Goal: Task Accomplishment & Management: Use online tool/utility

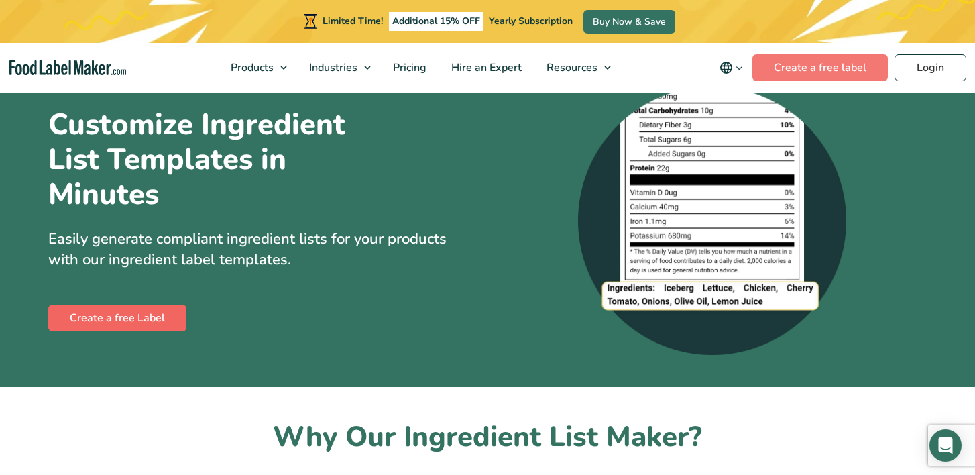
click at [142, 318] on link "Create a free Label" at bounding box center [117, 318] width 138 height 27
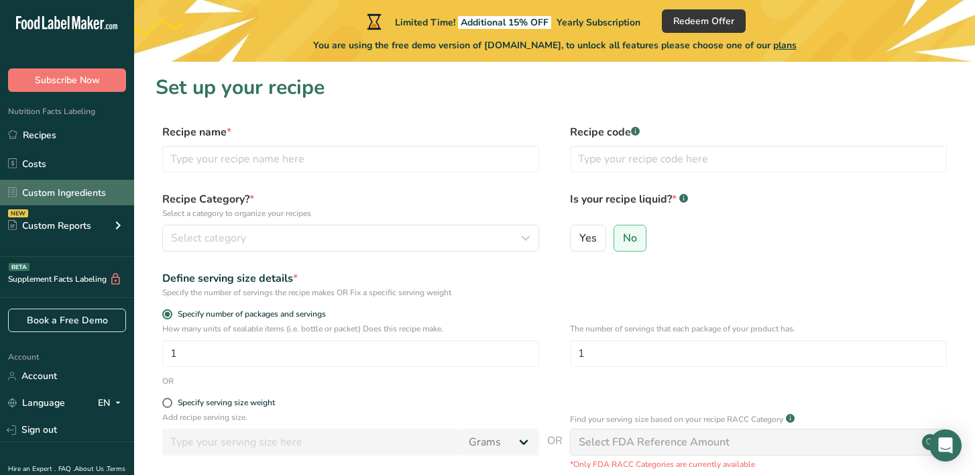
click at [74, 185] on link "Custom Ingredients" at bounding box center [67, 192] width 134 height 25
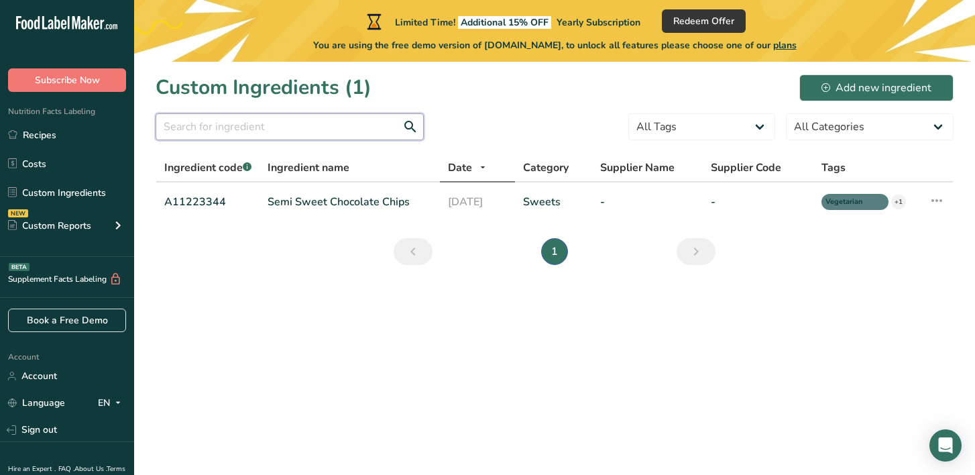
click at [328, 138] on input "text" at bounding box center [290, 126] width 268 height 27
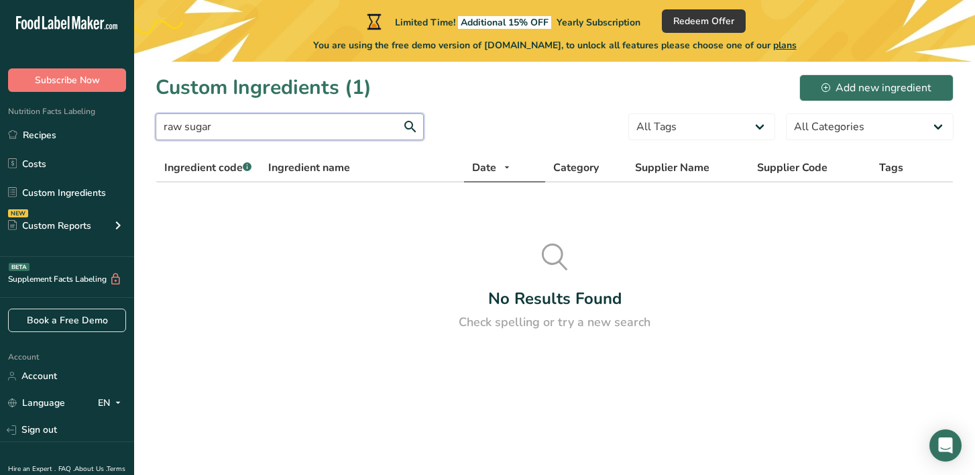
type input "raw sugar"
click at [881, 76] on button "Add new ingredient" at bounding box center [877, 87] width 154 height 27
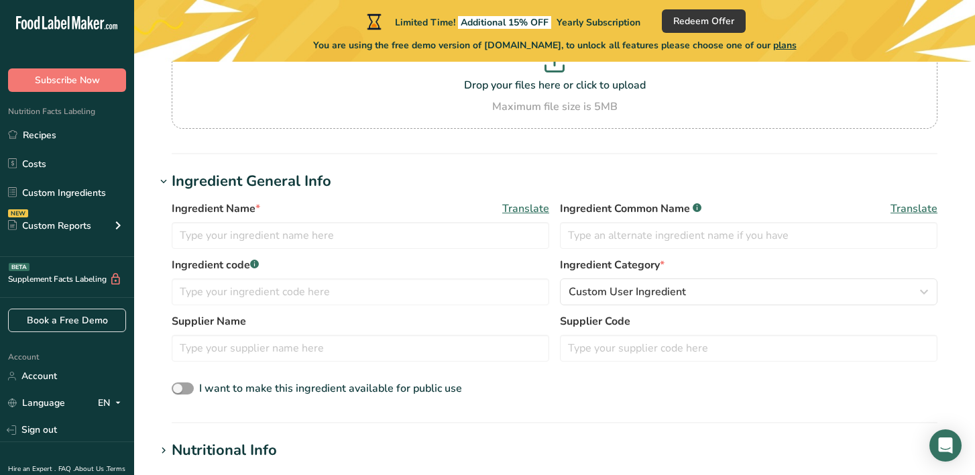
scroll to position [142, 0]
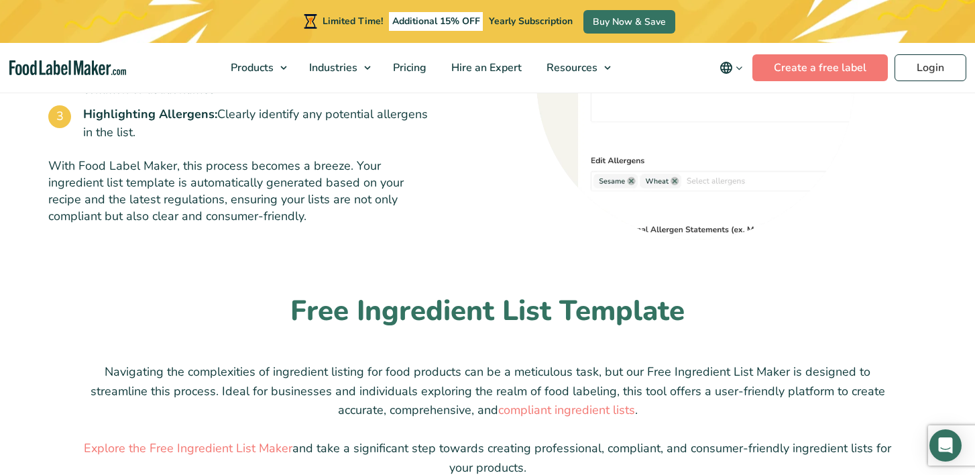
scroll to position [1024, 0]
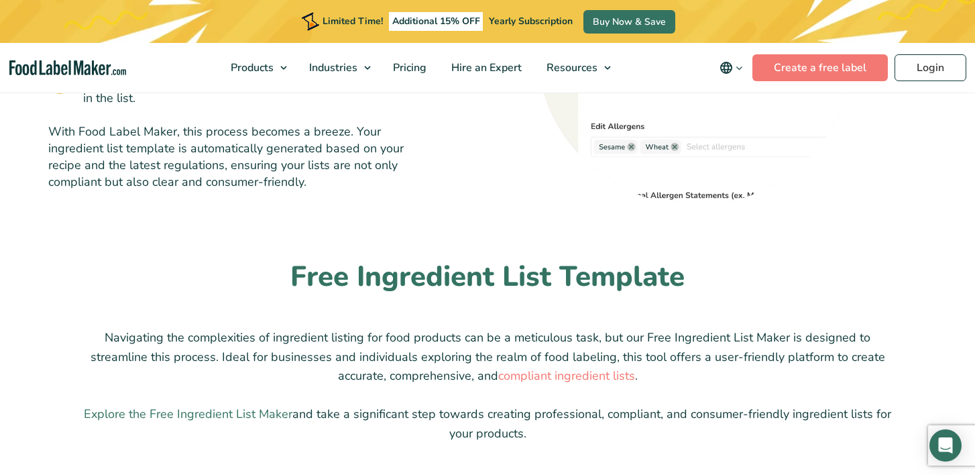
click at [268, 413] on link "Explore the Free Ingredient List Maker" at bounding box center [188, 414] width 209 height 16
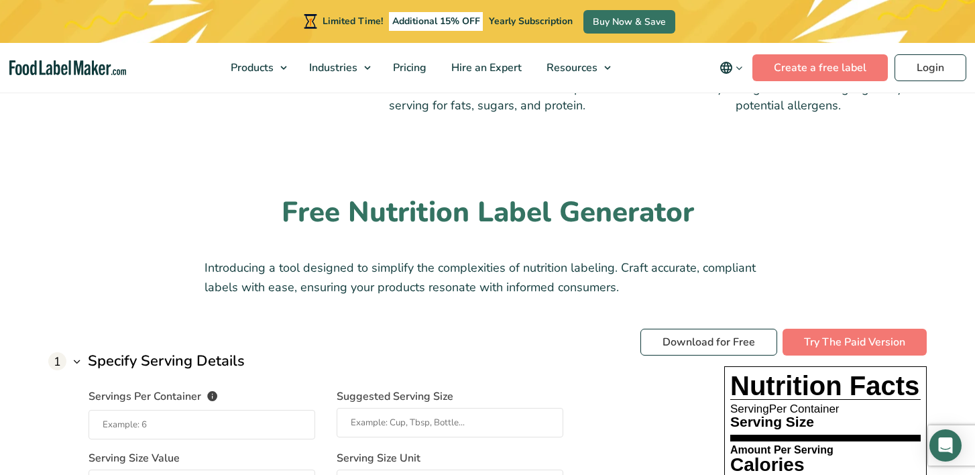
scroll to position [853, 0]
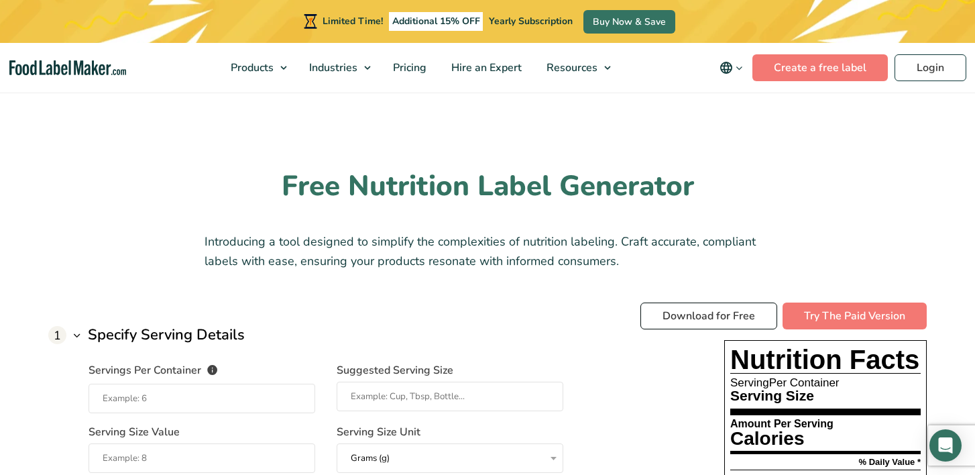
click at [680, 315] on link "Download for Free" at bounding box center [709, 316] width 137 height 27
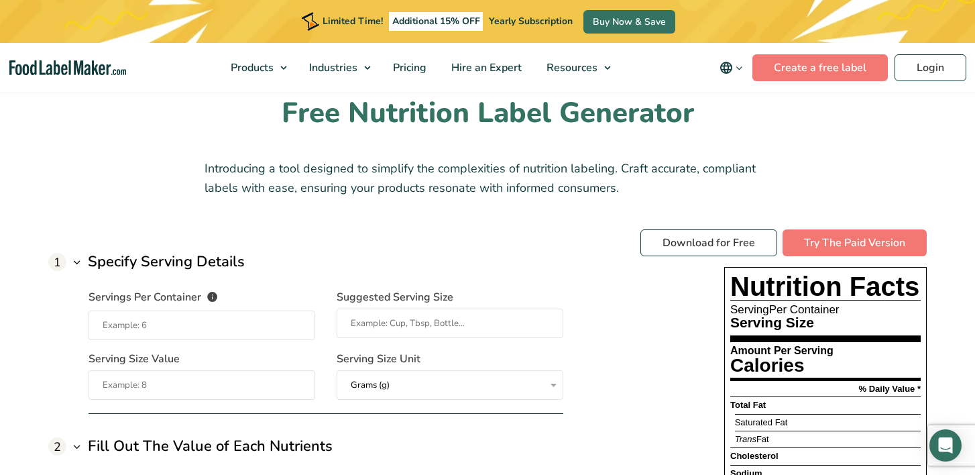
scroll to position [934, 0]
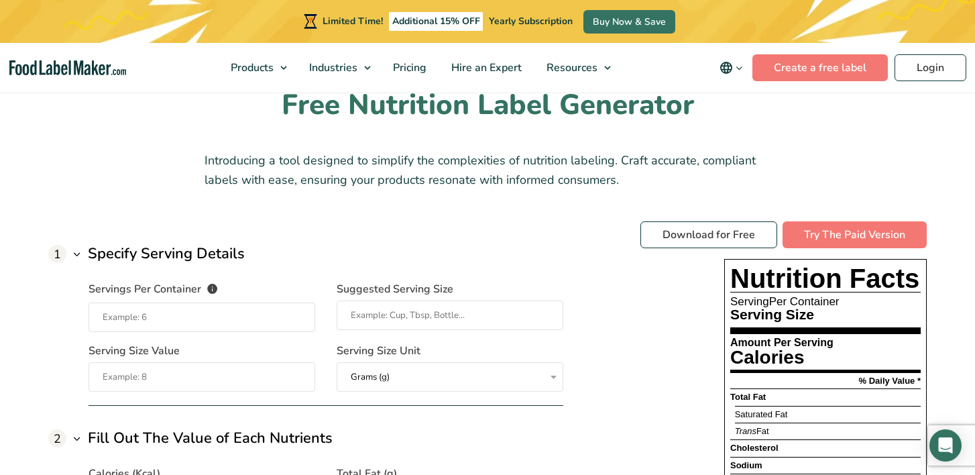
click at [237, 308] on input "Servings Per Container The number of servings that each package of your product…" at bounding box center [202, 318] width 227 height 30
type input "1"
click at [441, 301] on input "Suggested Serving Size" at bounding box center [450, 316] width 227 height 30
type input "1"
click at [264, 371] on input "Serving Size Value" at bounding box center [202, 377] width 227 height 30
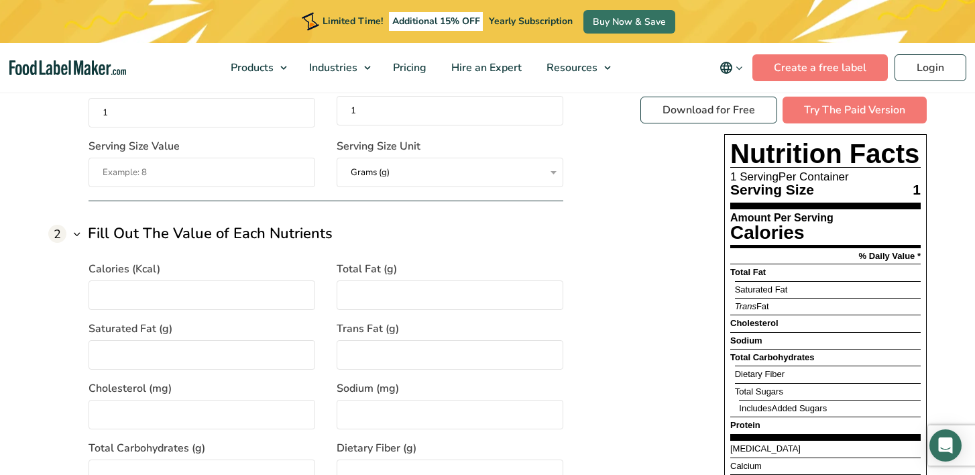
scroll to position [1144, 0]
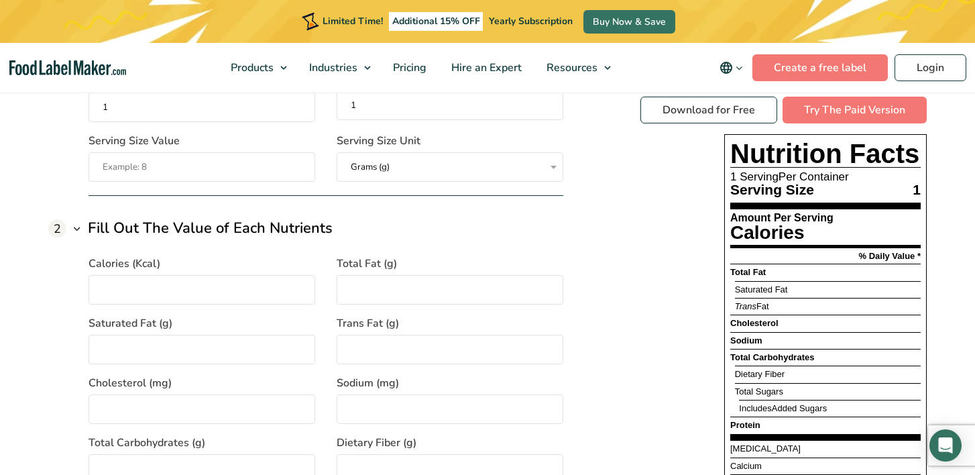
click at [222, 279] on input "Calories (Kcal)" at bounding box center [202, 290] width 227 height 30
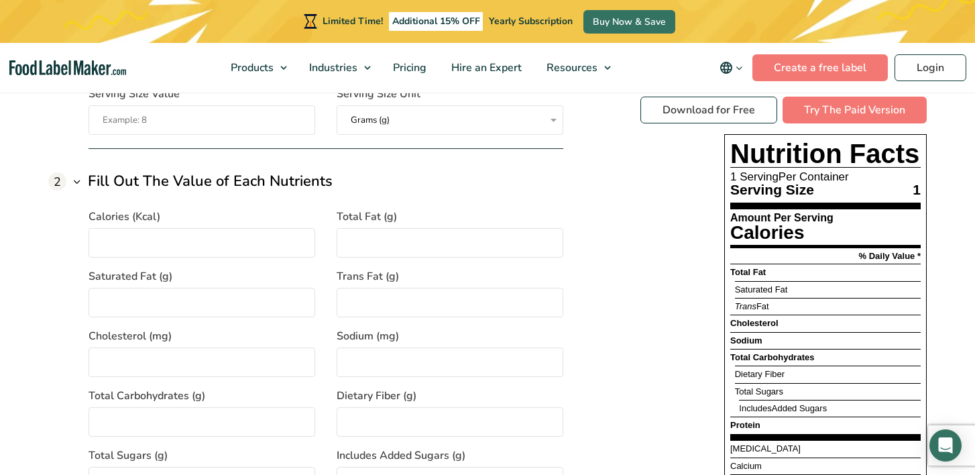
scroll to position [1201, 0]
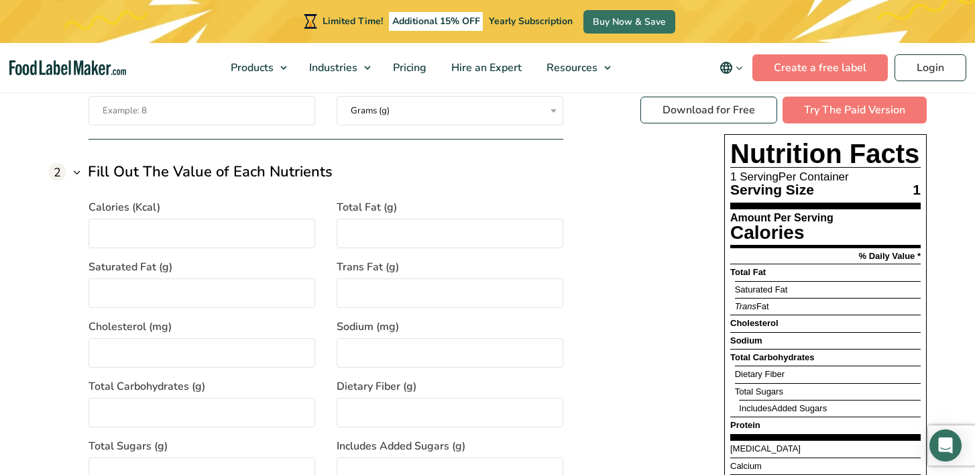
click at [159, 398] on input "Total Carbohydrates (g)" at bounding box center [202, 413] width 227 height 30
type input "21"
click at [169, 225] on input "Calories (Kcal)" at bounding box center [202, 234] width 227 height 30
type input "110"
click at [358, 226] on input "Total Fat (g)" at bounding box center [450, 234] width 227 height 30
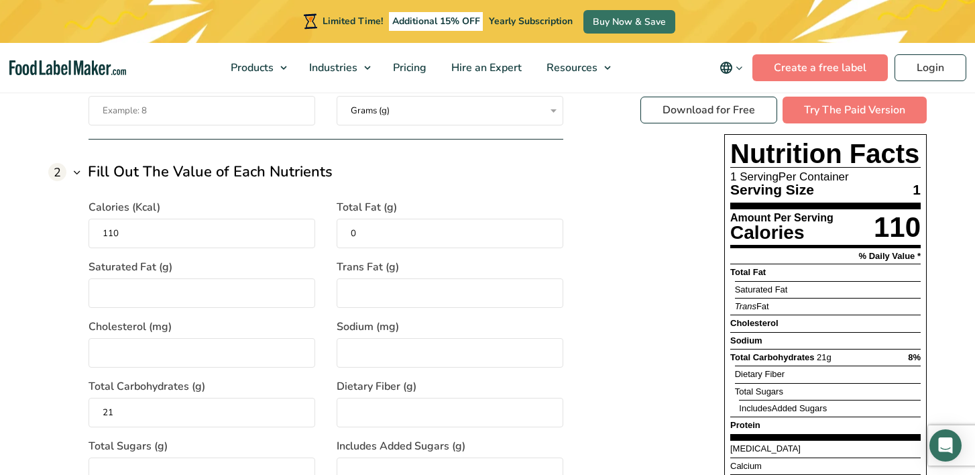
type input "0"
click at [253, 286] on input "Saturated Fat (g)" at bounding box center [202, 293] width 227 height 30
type input "0"
click at [416, 288] on input "Trans Fat (g)" at bounding box center [450, 293] width 227 height 30
type input "0"
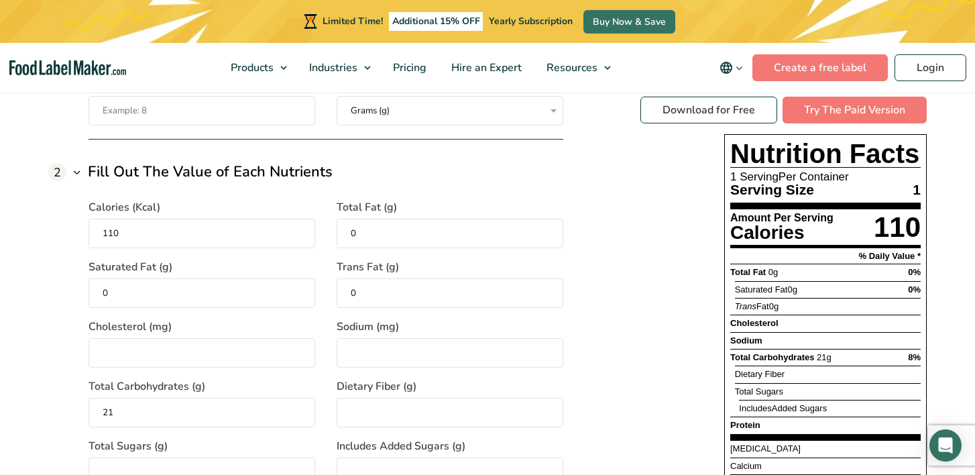
click at [249, 338] on input "Cholesterol (mg)" at bounding box center [202, 353] width 227 height 30
type input "0"
click at [411, 343] on input "Sodium (mg)" at bounding box center [450, 353] width 227 height 30
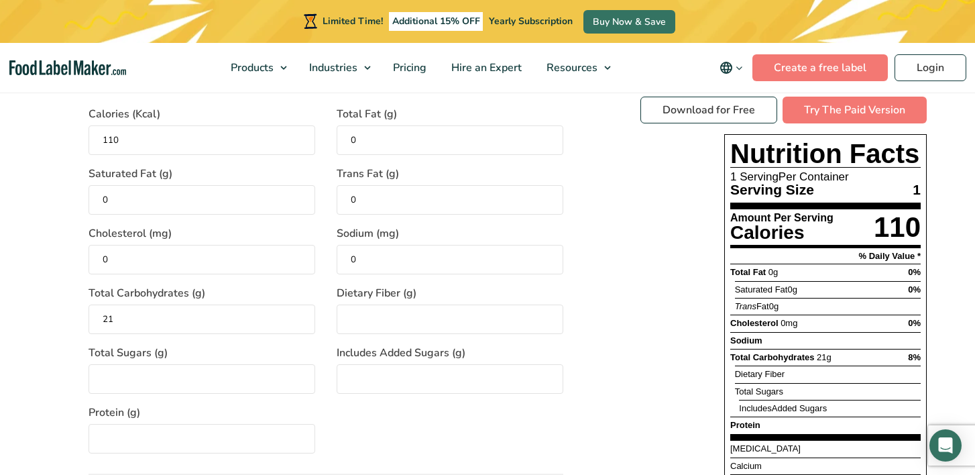
scroll to position [1323, 0]
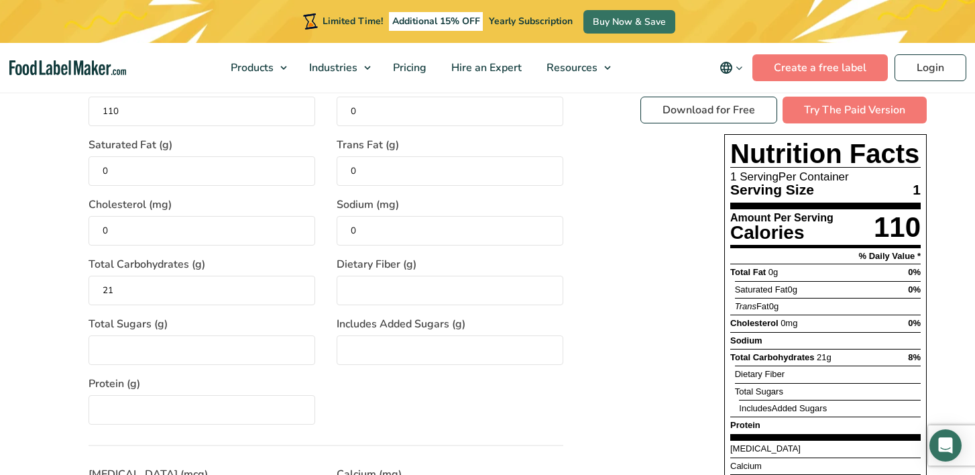
type input "0"
click at [256, 345] on input "Total Sugars (g)" at bounding box center [202, 350] width 227 height 30
type input "20"
click at [384, 279] on input "Dietary Fiber (g)" at bounding box center [450, 291] width 227 height 30
type input "0"
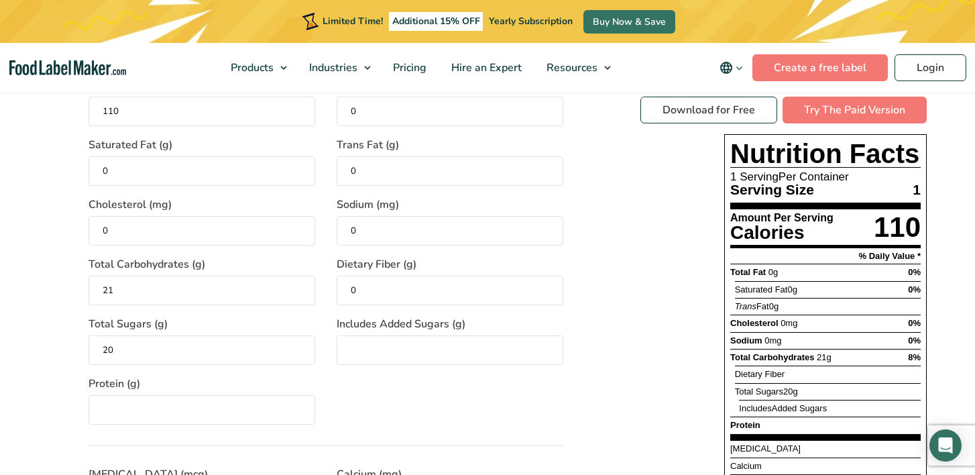
click at [413, 341] on input "Includes Added Sugars (g)" at bounding box center [450, 350] width 227 height 30
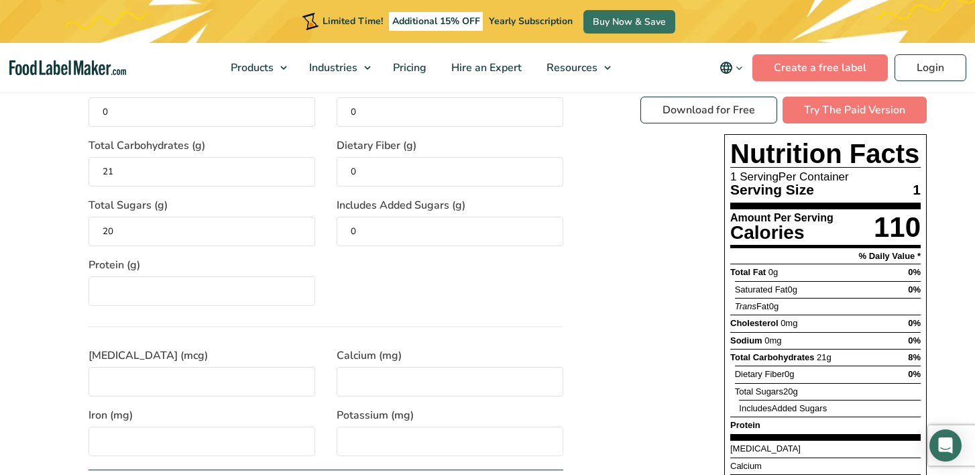
scroll to position [1462, 0]
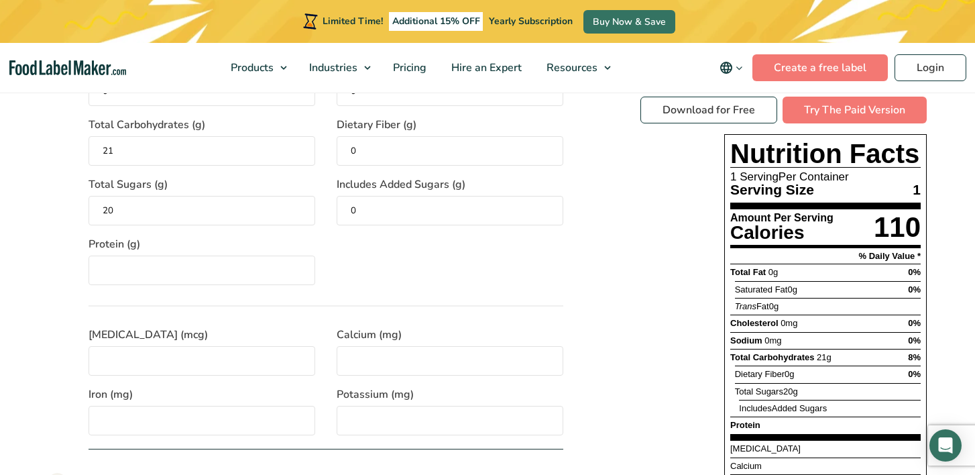
type input "0"
click at [192, 256] on input "Protein (g)" at bounding box center [202, 271] width 227 height 30
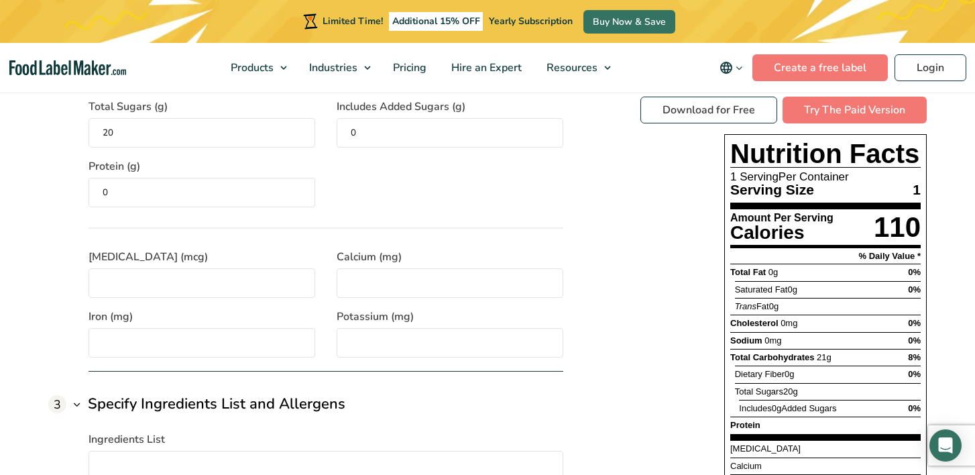
scroll to position [1550, 0]
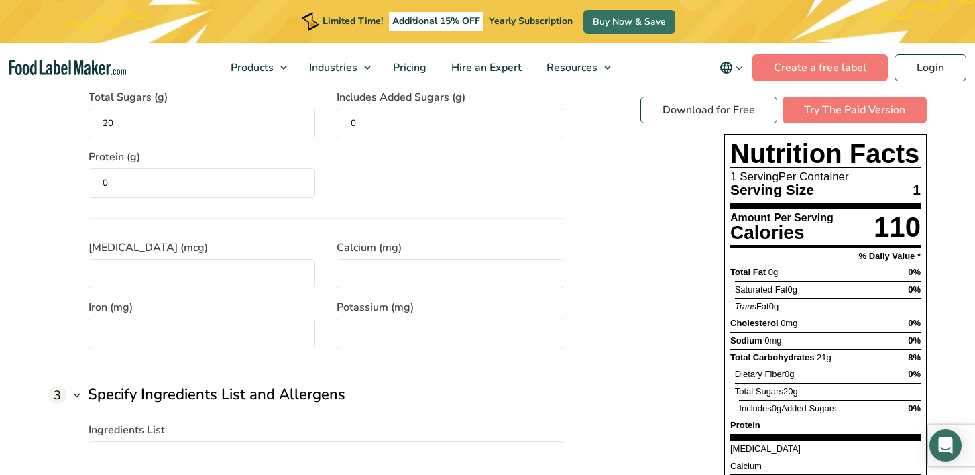
type input "0"
click at [189, 319] on input "Iron (mg)" at bounding box center [202, 334] width 227 height 30
type input "1"
click at [375, 319] on input "Potassium (mg)" at bounding box center [450, 334] width 227 height 30
type input "1"
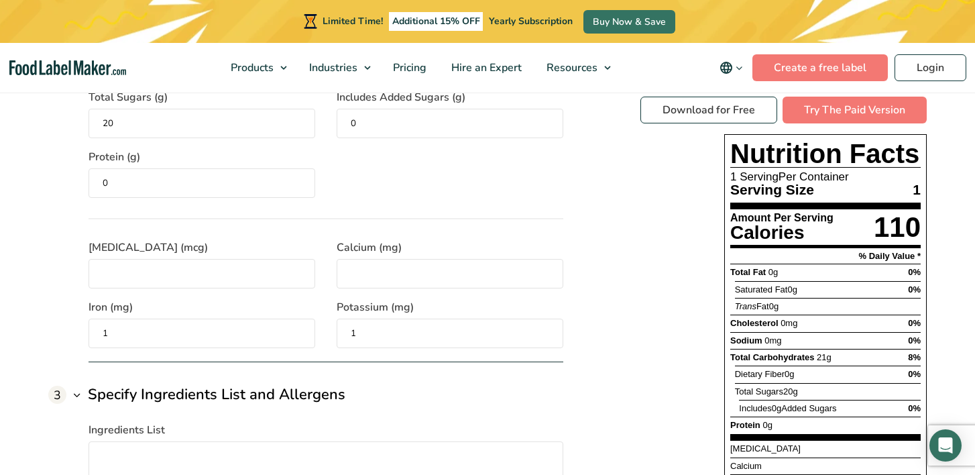
click at [386, 259] on input "Calcium (mg)" at bounding box center [450, 274] width 227 height 30
type input "1"
click at [225, 262] on input "[MEDICAL_DATA] (mcg)" at bounding box center [202, 274] width 227 height 30
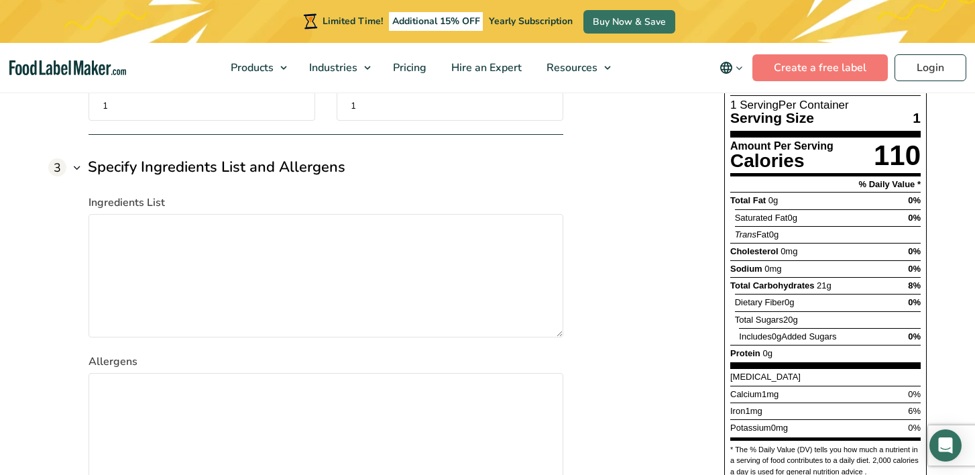
scroll to position [1779, 0]
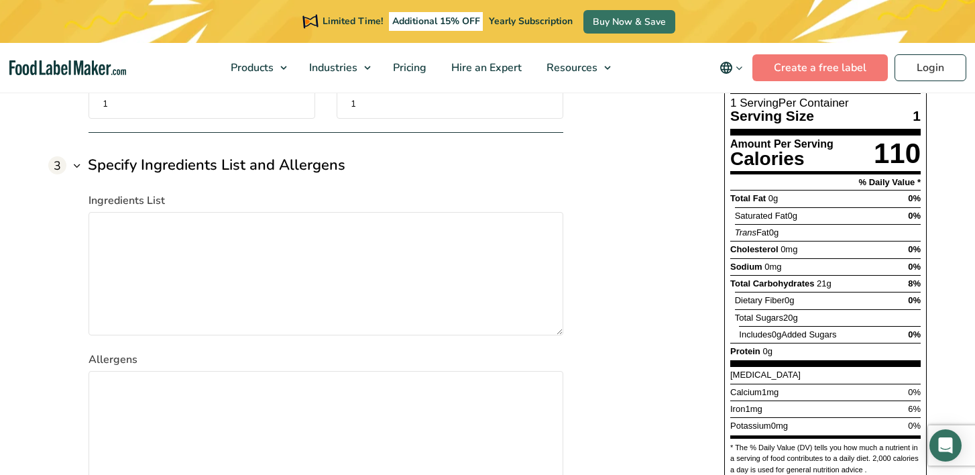
type input "1"
click at [131, 212] on textarea "Ingredients List" at bounding box center [326, 273] width 475 height 123
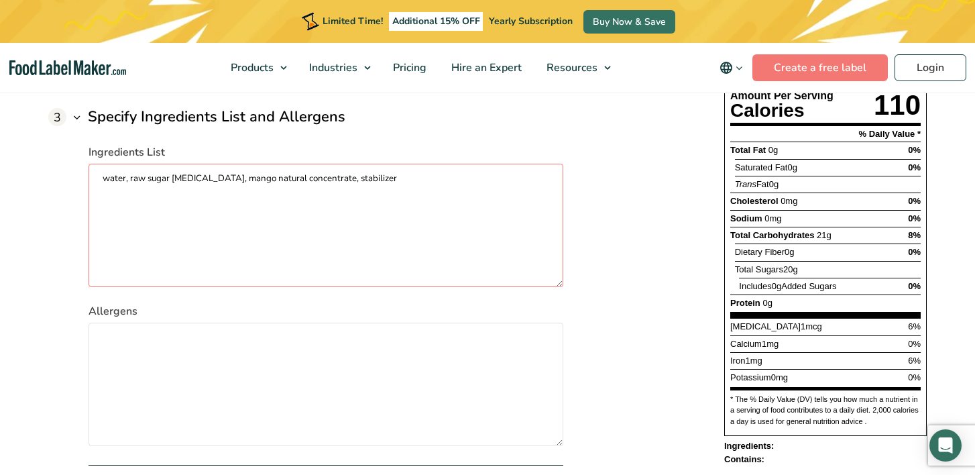
scroll to position [1804, 0]
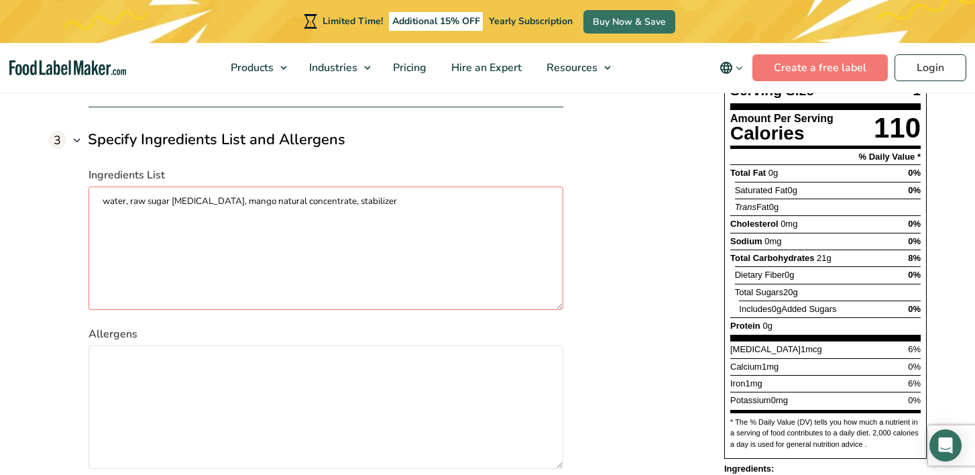
click at [160, 186] on textarea "water, raw sugar [MEDICAL_DATA], mango natural concentrate, stabilizer" at bounding box center [326, 247] width 475 height 123
click at [325, 186] on textarea "water, raw sugar, [MEDICAL_DATA], mango natural concentrate, stabilizer" at bounding box center [326, 247] width 475 height 123
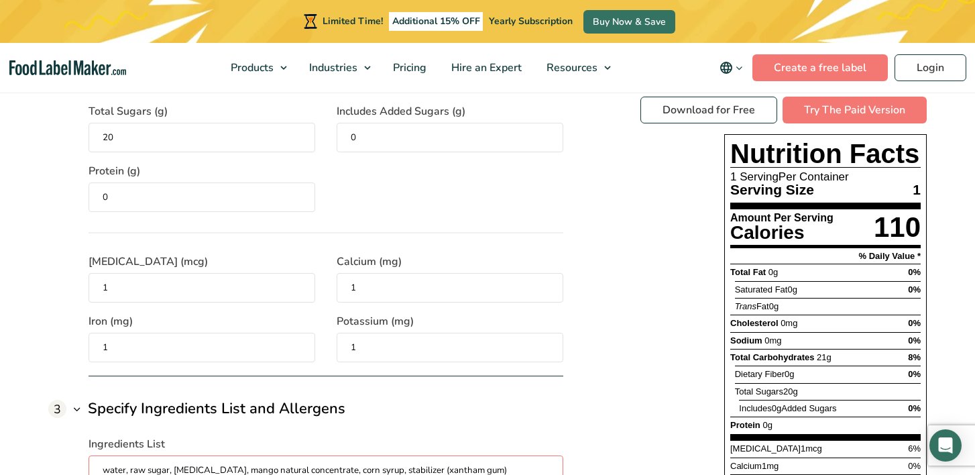
scroll to position [1542, 0]
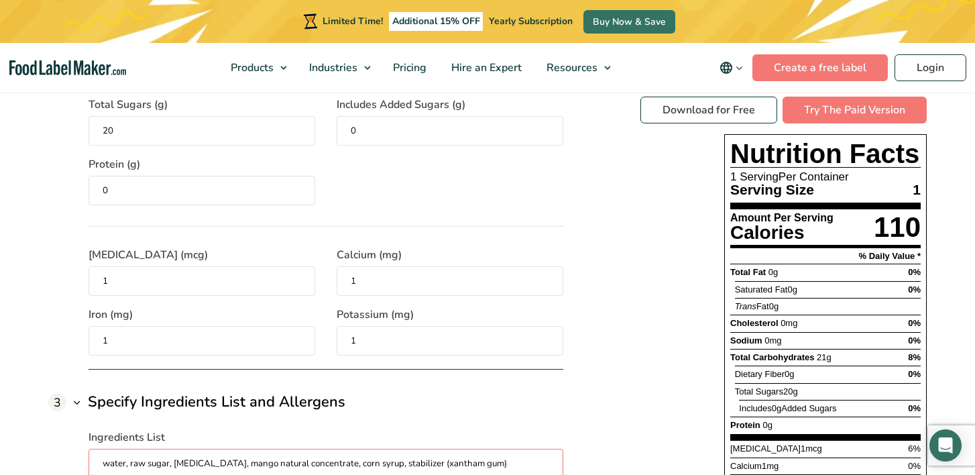
type textarea "water, raw sugar, [MEDICAL_DATA], mango natural concentrate, corn syrup, stabil…"
click at [128, 326] on input "1" at bounding box center [202, 341] width 227 height 30
type input "0"
click at [117, 266] on input "1" at bounding box center [202, 281] width 227 height 30
type input "0"
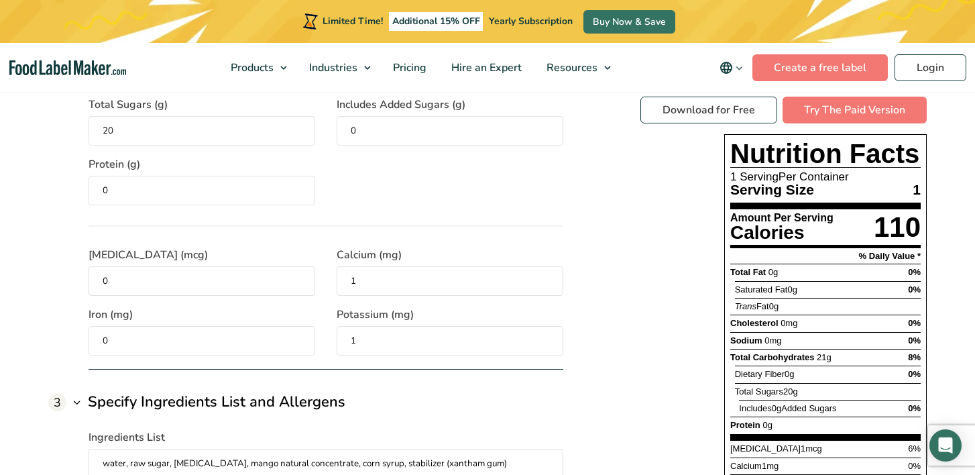
click at [362, 266] on input "1" at bounding box center [450, 281] width 227 height 30
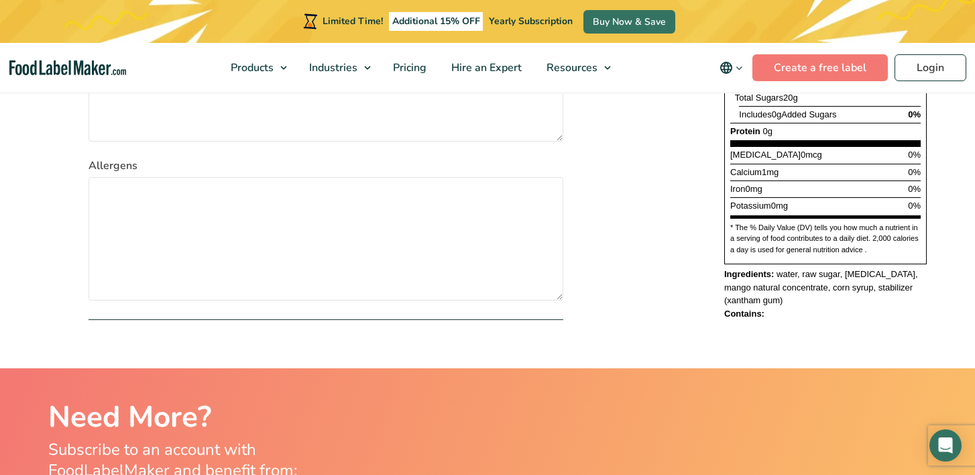
scroll to position [1974, 0]
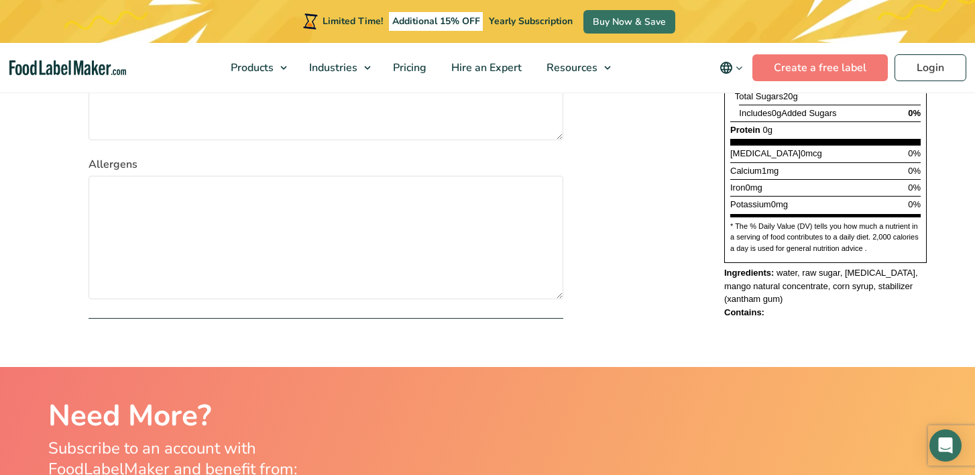
type input "0"
click at [142, 176] on textarea "Allergens" at bounding box center [326, 237] width 475 height 123
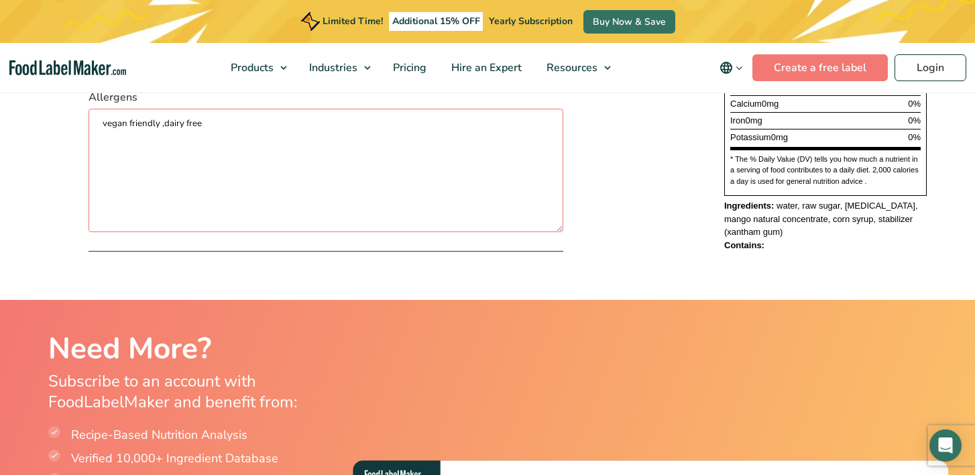
scroll to position [2047, 0]
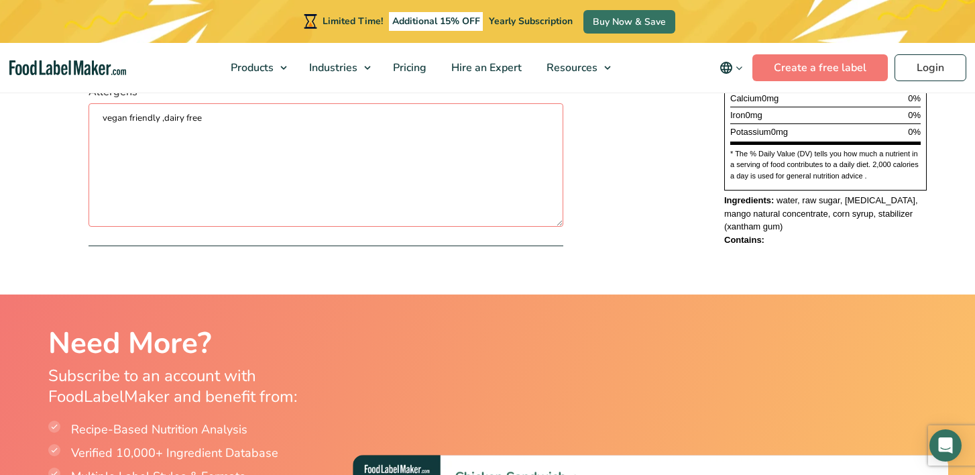
type textarea "vegan friendly ,dairy free"
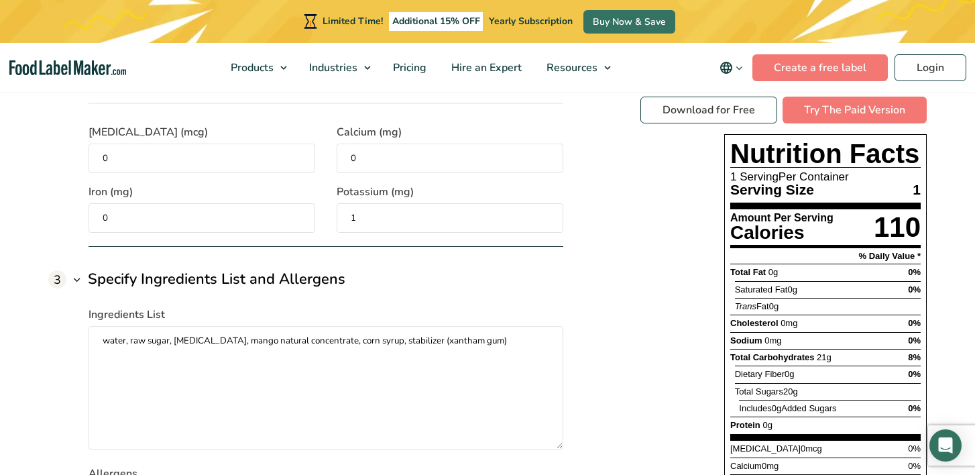
scroll to position [1643, 0]
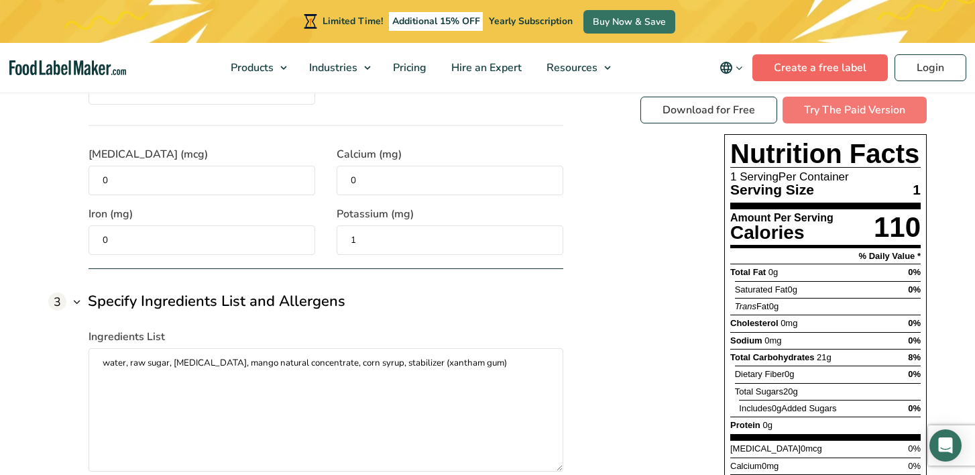
click at [804, 60] on link "Create a free label" at bounding box center [821, 67] width 136 height 27
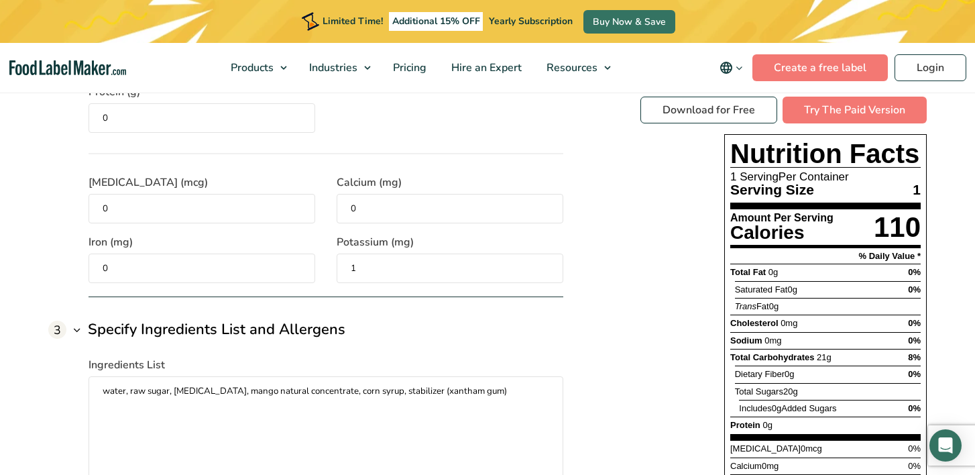
scroll to position [1611, 0]
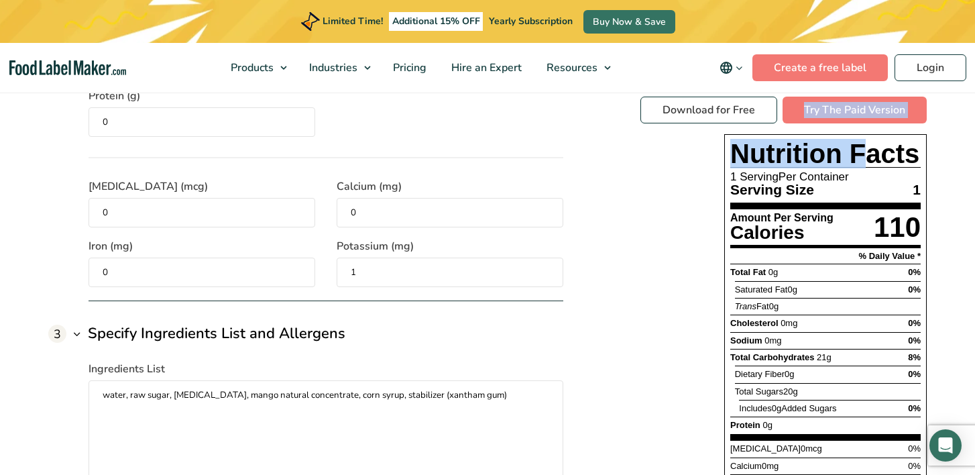
drag, startPoint x: 712, startPoint y: 138, endPoint x: 784, endPoint y: 174, distance: 80.4
click at [849, 164] on div "Download for Free Try The Paid Version Nutrition Facts 1 Serving Per Container …" at bounding box center [784, 355] width 286 height 517
click at [627, 193] on div "1 Specify Serving Details Servings Per Container The number of servings that ea…" at bounding box center [487, 113] width 879 height 1137
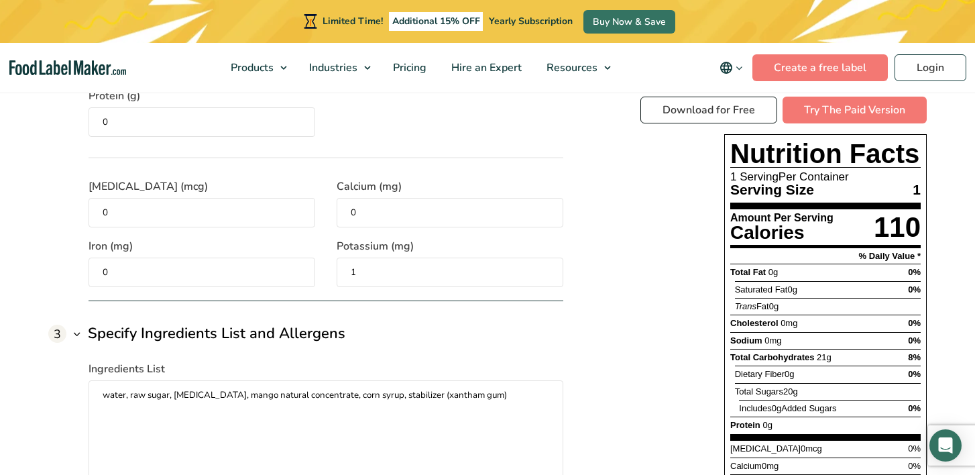
click at [735, 111] on link "Download for Free" at bounding box center [709, 110] width 137 height 27
